Goal: Communication & Community: Answer question/provide support

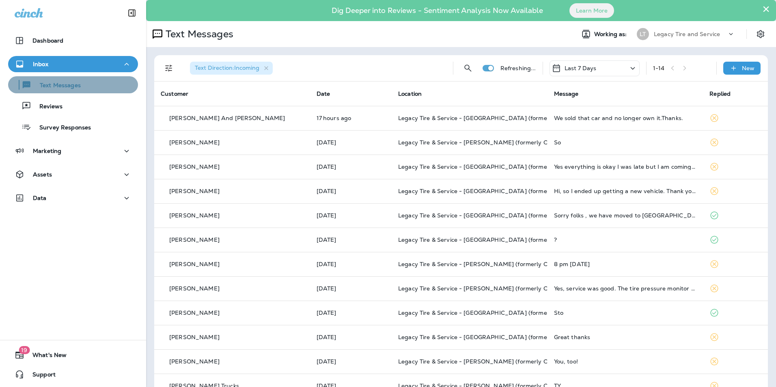
click at [78, 84] on p "Text Messages" at bounding box center [56, 86] width 49 height 8
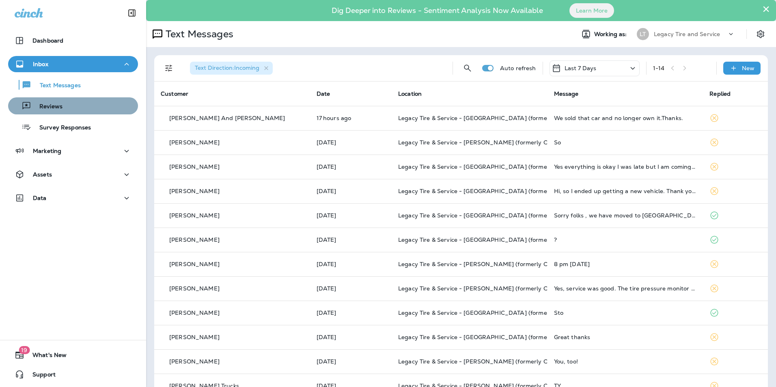
click at [76, 108] on div "Reviews" at bounding box center [72, 106] width 123 height 12
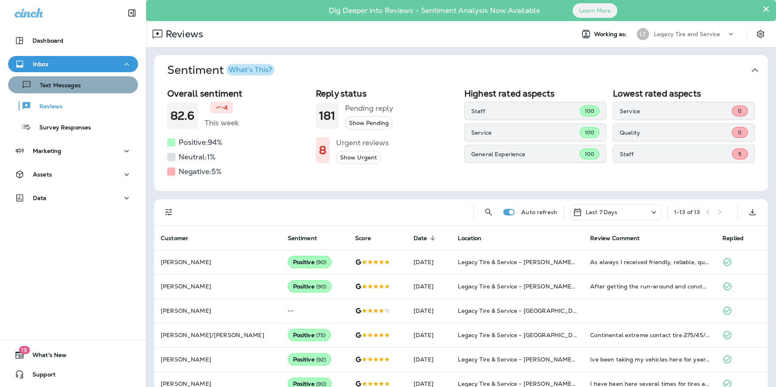
click at [76, 91] on button "Text Messages" at bounding box center [73, 84] width 130 height 17
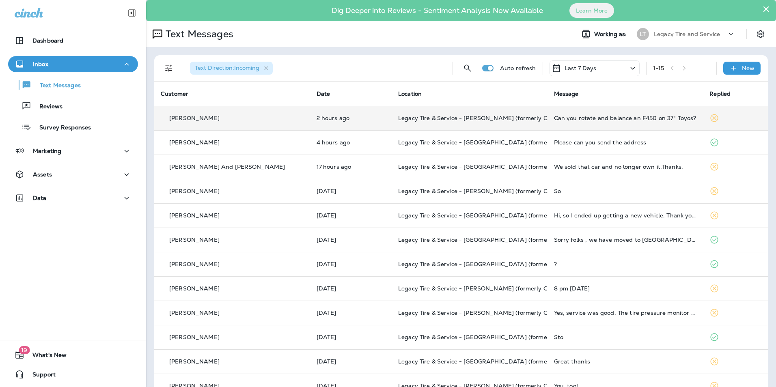
click at [277, 112] on td "[PERSON_NAME]" at bounding box center [232, 118] width 156 height 24
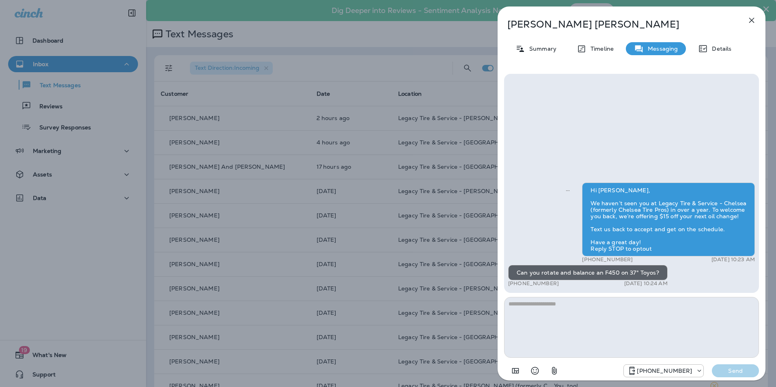
click at [746, 20] on button "button" at bounding box center [751, 20] width 16 height 16
